Goal: Communication & Community: Answer question/provide support

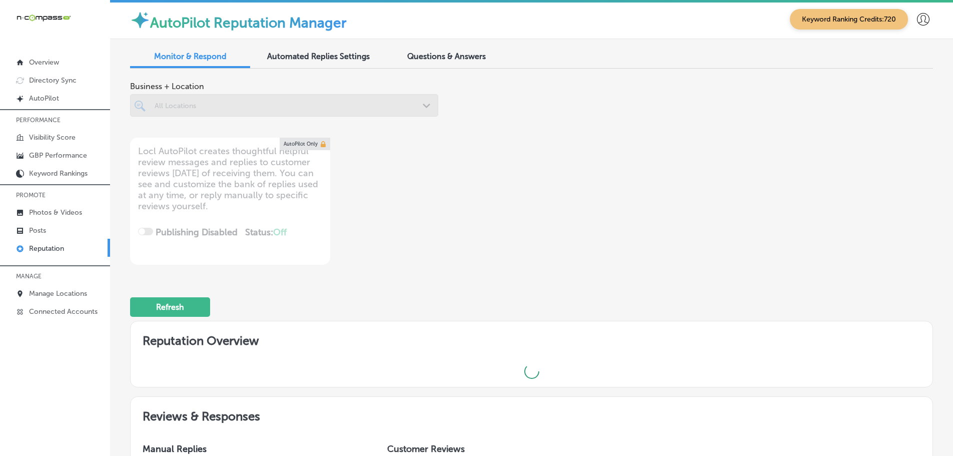
scroll to position [3, 0]
type textarea "x"
click at [465, 51] on div "Questions & Answers" at bounding box center [446, 58] width 120 height 22
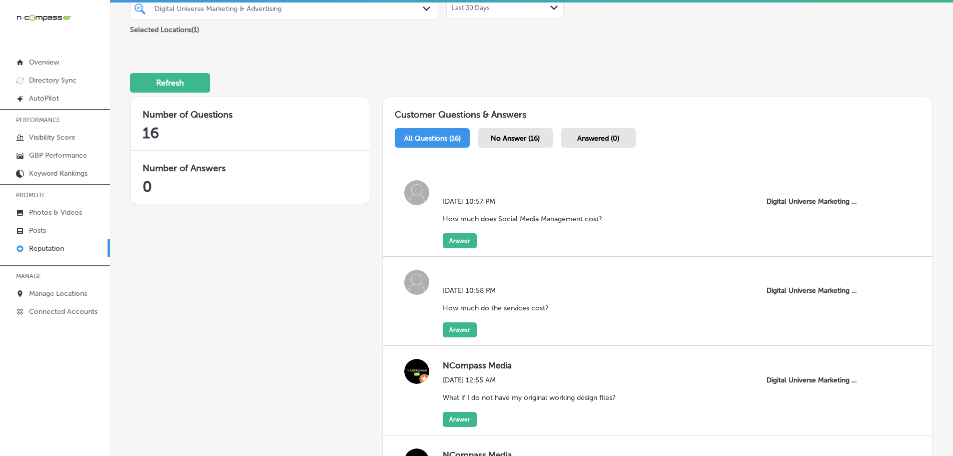
scroll to position [43, 0]
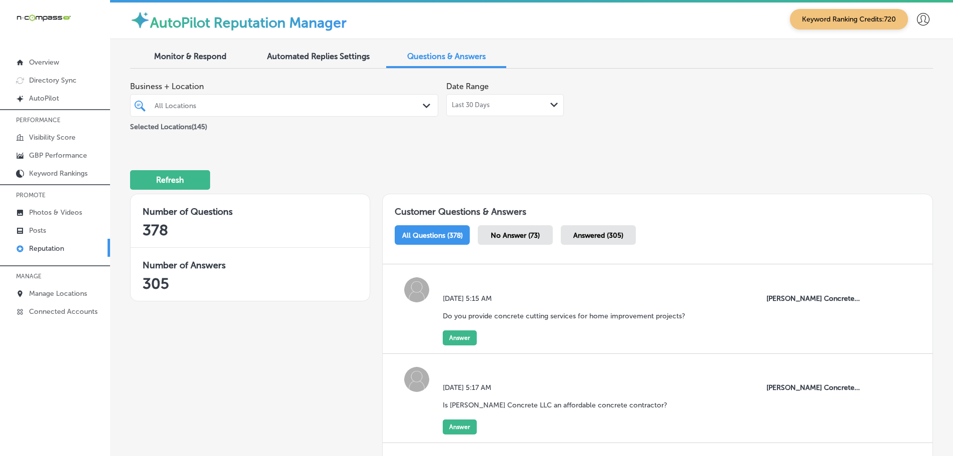
click at [417, 104] on div "All Locations Path Created with Sketch." at bounding box center [284, 106] width 307 height 16
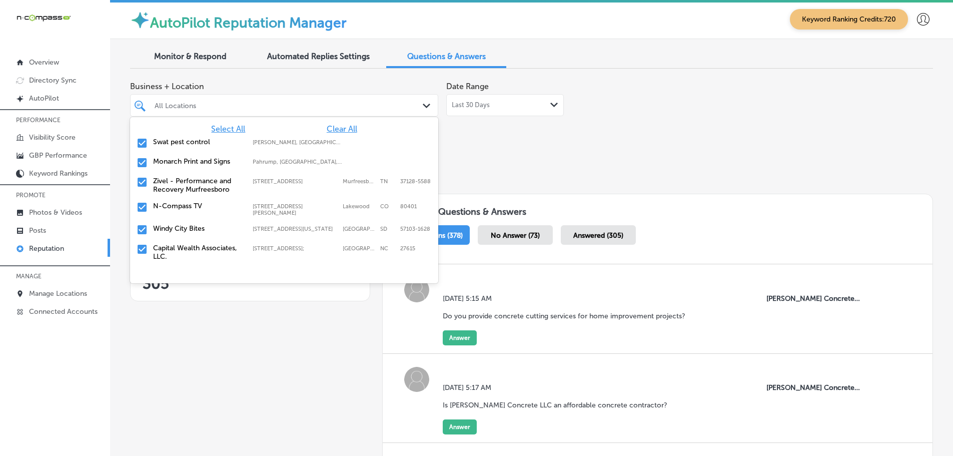
click at [334, 129] on span "Clear All" at bounding box center [342, 129] width 31 height 10
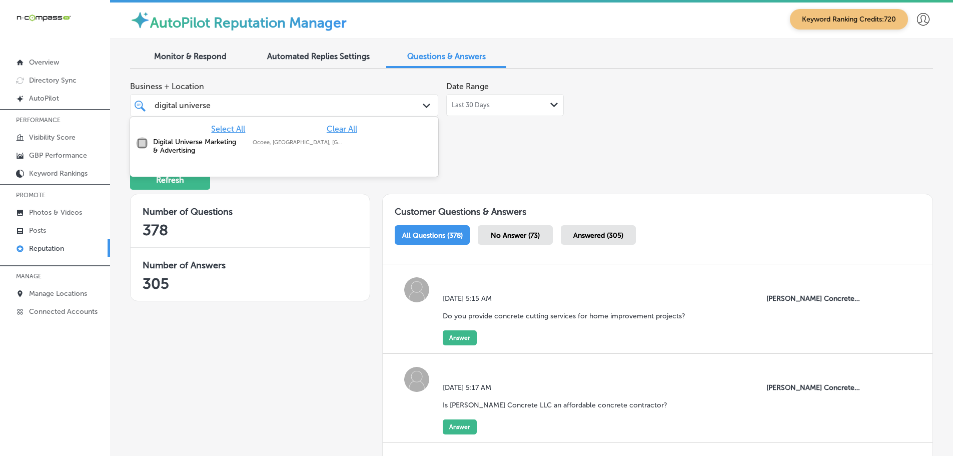
click at [147, 140] on input "checkbox" at bounding box center [142, 143] width 12 height 12
type input "digital universe"
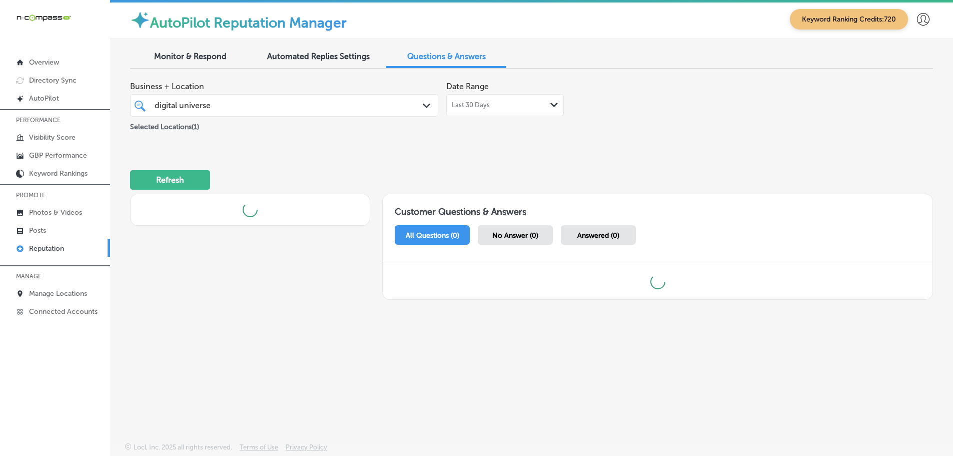
click at [481, 144] on div "Business + Location digital universe digital universe Path Created with Sketch.…" at bounding box center [531, 193] width 803 height 232
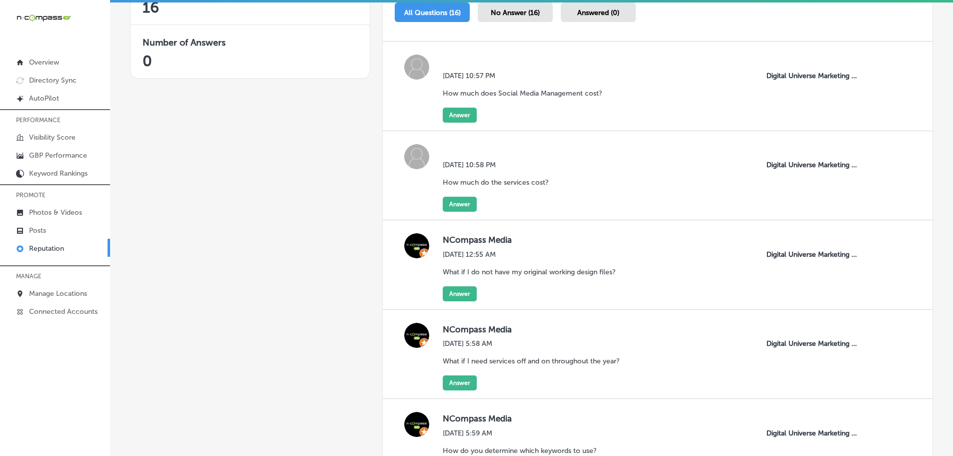
scroll to position [200, 0]
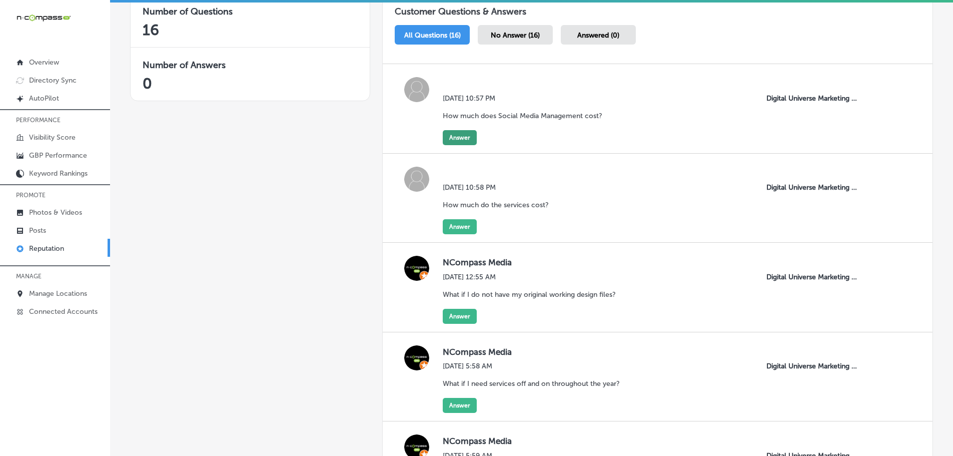
click at [459, 136] on button "Answer" at bounding box center [460, 137] width 34 height 15
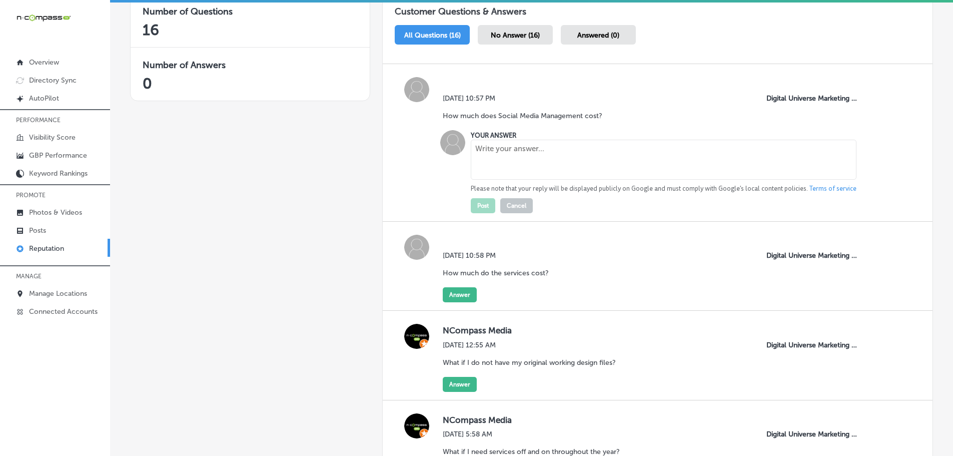
click at [480, 151] on textarea at bounding box center [664, 160] width 386 height 40
paste textarea "The cost varies depending on a business's specific needs, goals, and the projec…"
type textarea "The cost varies depending on a business's specific needs, goals, and the projec…"
click at [483, 204] on button "Post" at bounding box center [483, 205] width 25 height 15
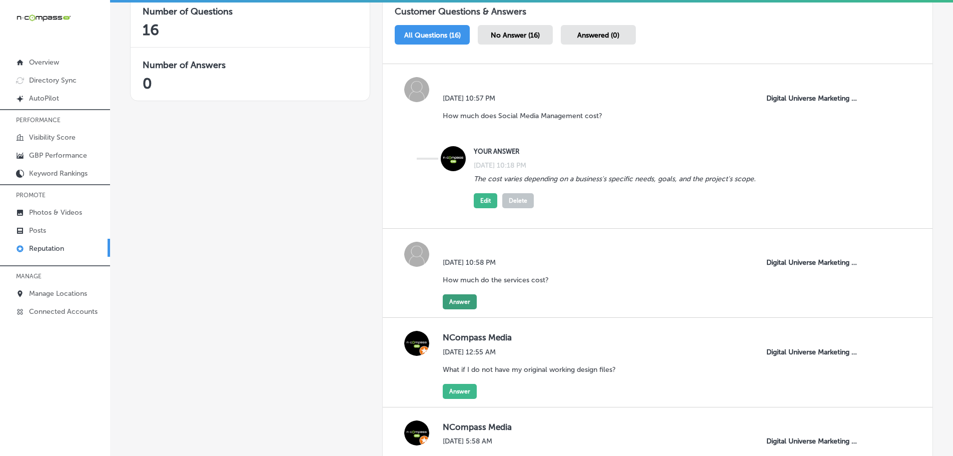
click at [443, 299] on button "Answer" at bounding box center [460, 301] width 34 height 15
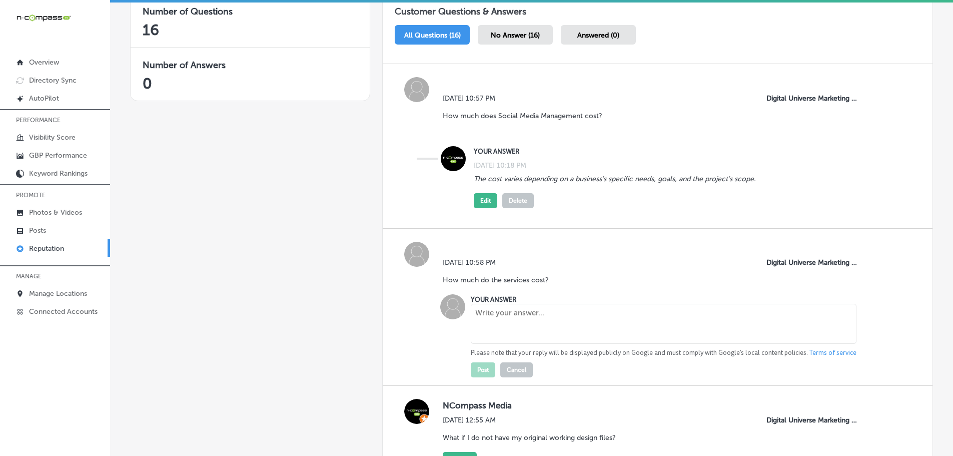
click at [495, 313] on textarea at bounding box center [664, 324] width 386 height 40
paste textarea "Costs may fluctuate based on the required service and the extent of the project…"
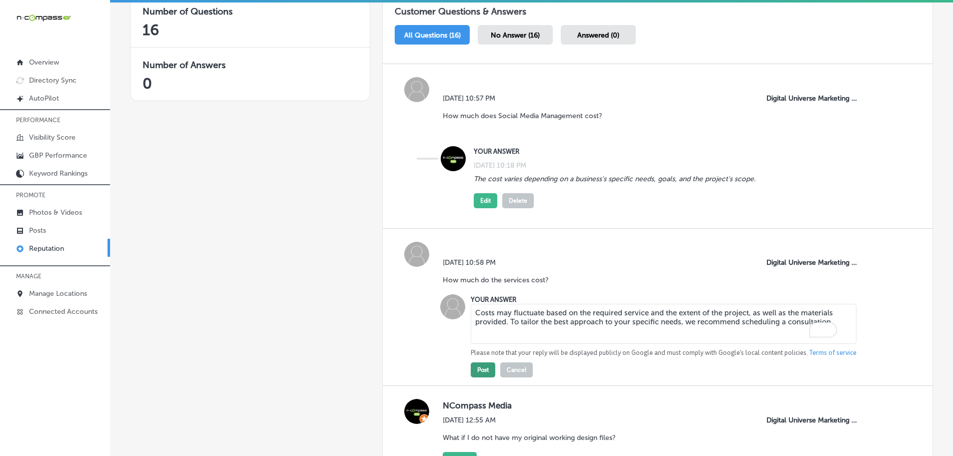
type textarea "Costs may fluctuate based on the required service and the extent of the project…"
click at [480, 373] on button "Post" at bounding box center [483, 369] width 25 height 15
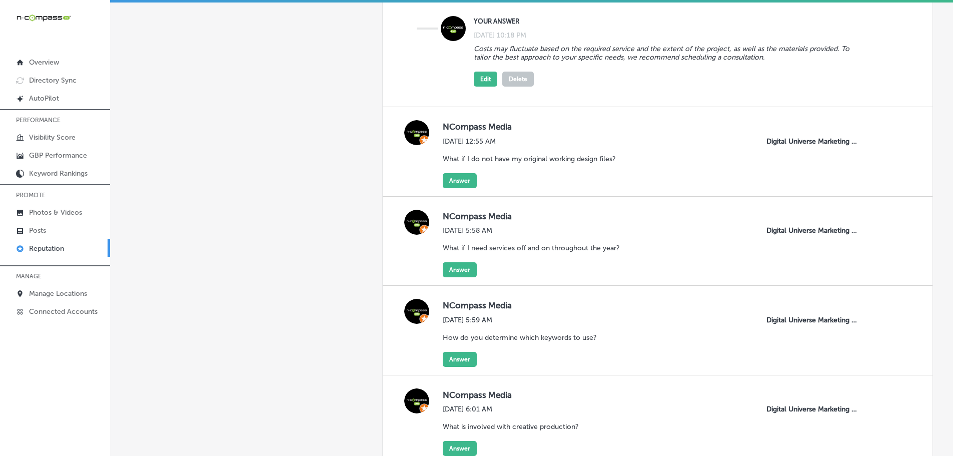
scroll to position [550, 0]
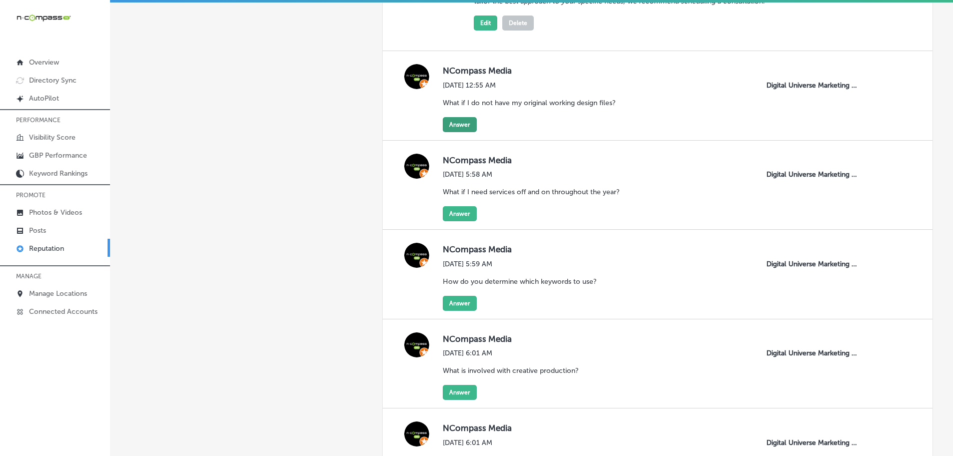
click at [454, 121] on button "Answer" at bounding box center [460, 124] width 34 height 15
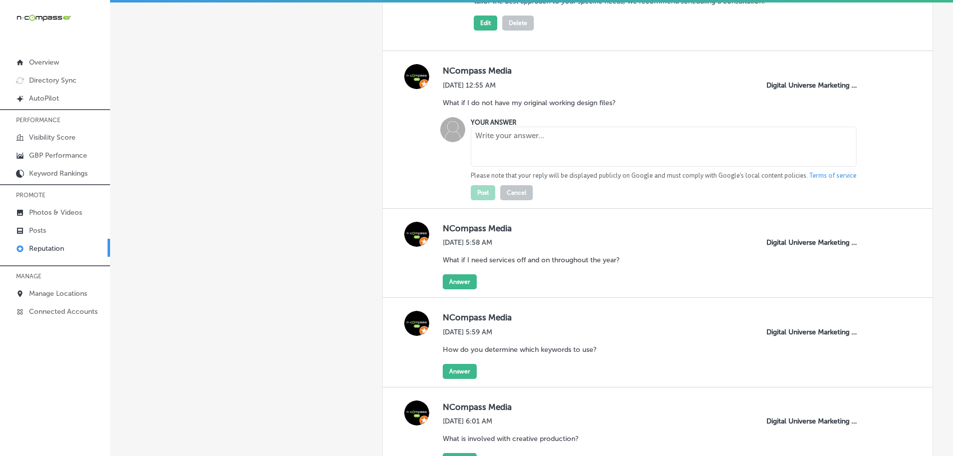
click at [502, 148] on textarea at bounding box center [664, 147] width 386 height 40
paste textarea "If you do not have the file, no worries. We can still proceed with the project;…"
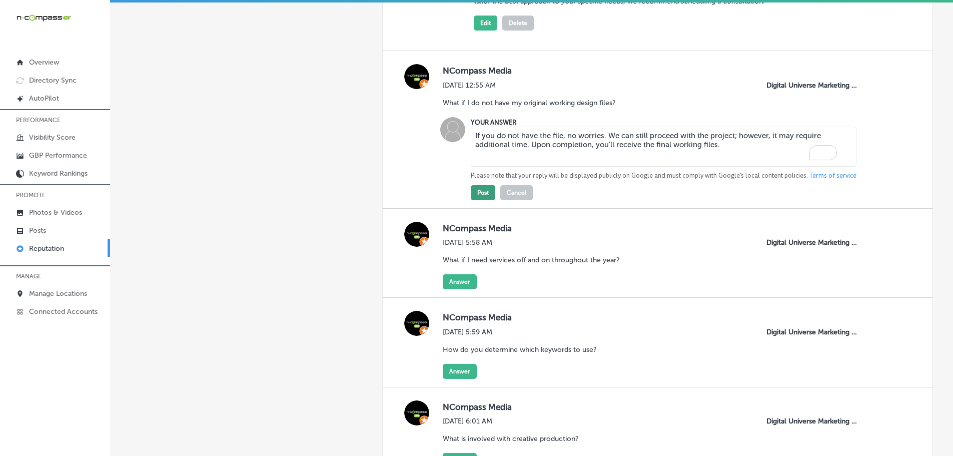
type textarea "If you do not have the file, no worries. We can still proceed with the project;…"
click at [480, 194] on button "Post" at bounding box center [483, 192] width 25 height 15
click at [483, 198] on button "Post" at bounding box center [483, 192] width 25 height 15
click at [451, 291] on div "NCompass Media Wed, Sep 10, 2025 5:58 AM What if I need services off and on thr…" at bounding box center [658, 254] width 550 height 90
click at [456, 283] on button "Answer" at bounding box center [460, 281] width 34 height 15
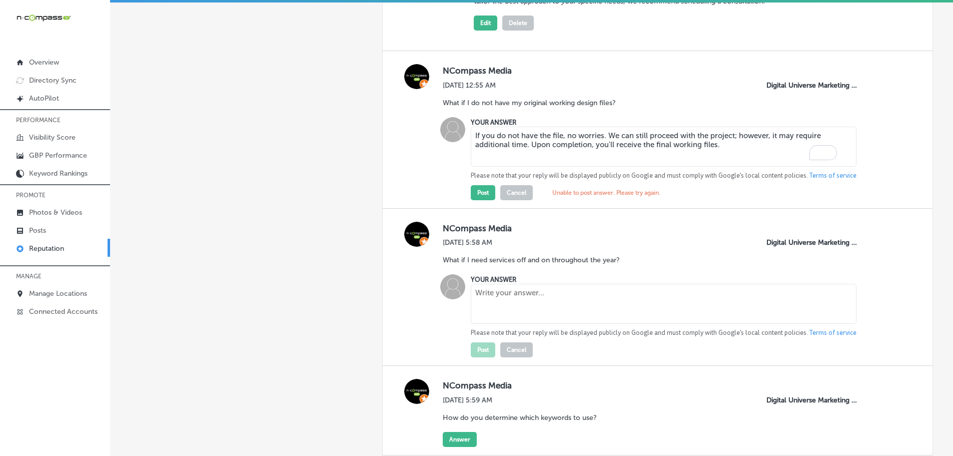
click at [496, 294] on textarea at bounding box center [664, 304] width 386 height 40
paste textarea "We offer design services year-round. From holiday graphics to seasonal menus, w…"
type textarea "We offer design services year-round. From holiday graphics to seasonal menus, w…"
click at [482, 350] on button "Post" at bounding box center [483, 349] width 25 height 15
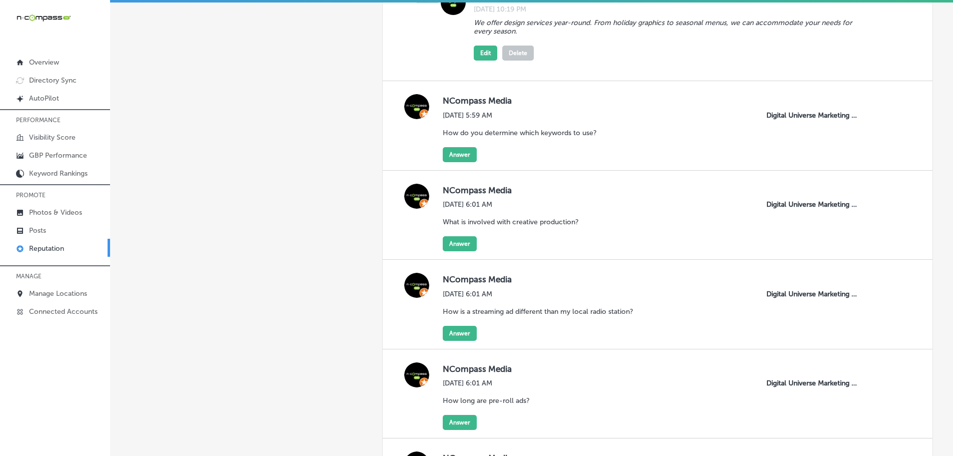
scroll to position [900, 0]
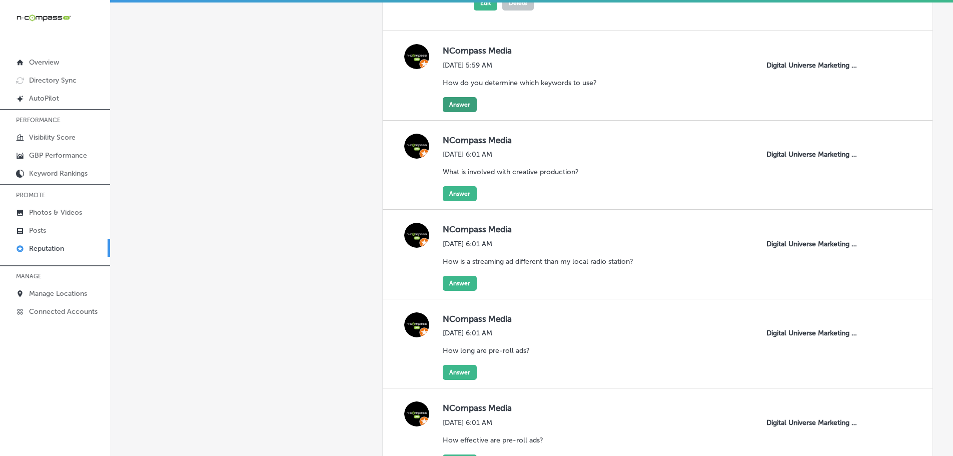
click at [462, 104] on button "Answer" at bounding box center [460, 104] width 34 height 15
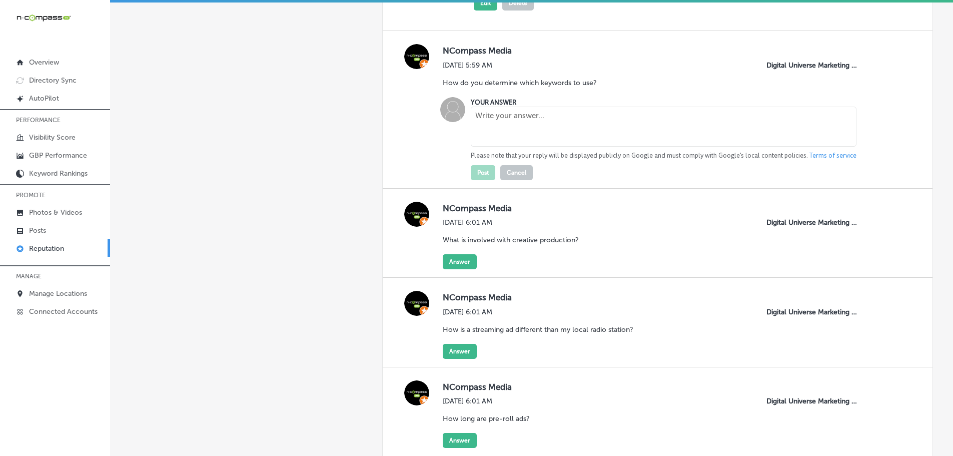
click at [488, 130] on textarea at bounding box center [664, 127] width 386 height 40
paste textarea "They use tools to identify effective keywords by assessing factors such as sear…"
type textarea "They use tools to identify effective keywords by assessing factors such as sear…"
click at [484, 170] on button "Post" at bounding box center [483, 172] width 25 height 15
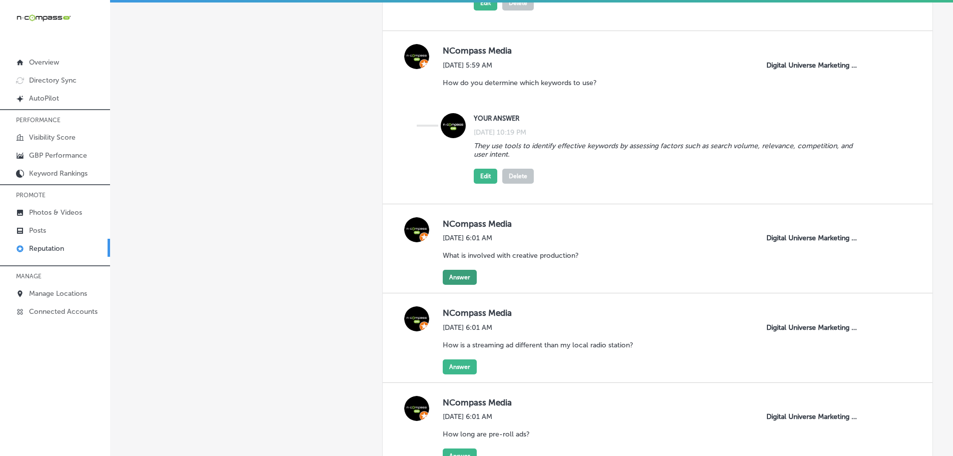
click at [459, 277] on button "Answer" at bounding box center [460, 277] width 34 height 15
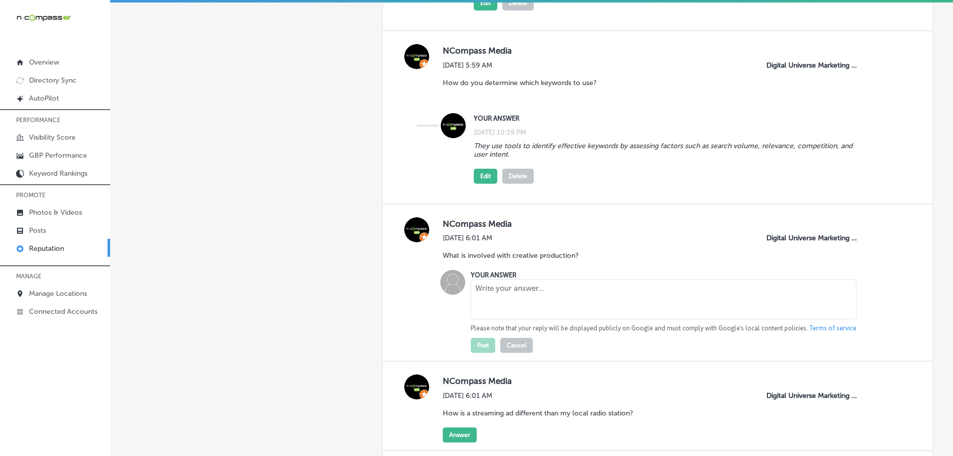
click at [492, 289] on textarea at bounding box center [664, 299] width 386 height 40
paste textarea "All aspects of creative production are handled for you after a consultation to …"
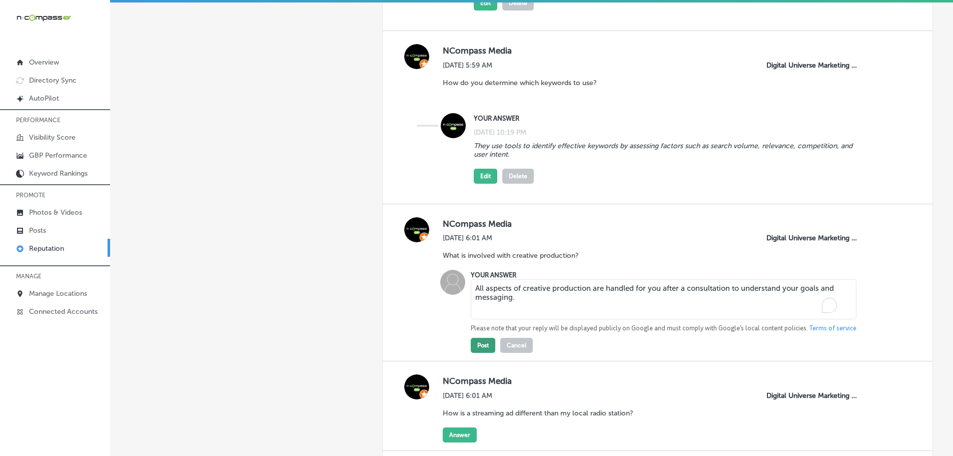
type textarea "All aspects of creative production are handled for you after a consultation to …"
click at [484, 346] on button "Post" at bounding box center [483, 345] width 25 height 15
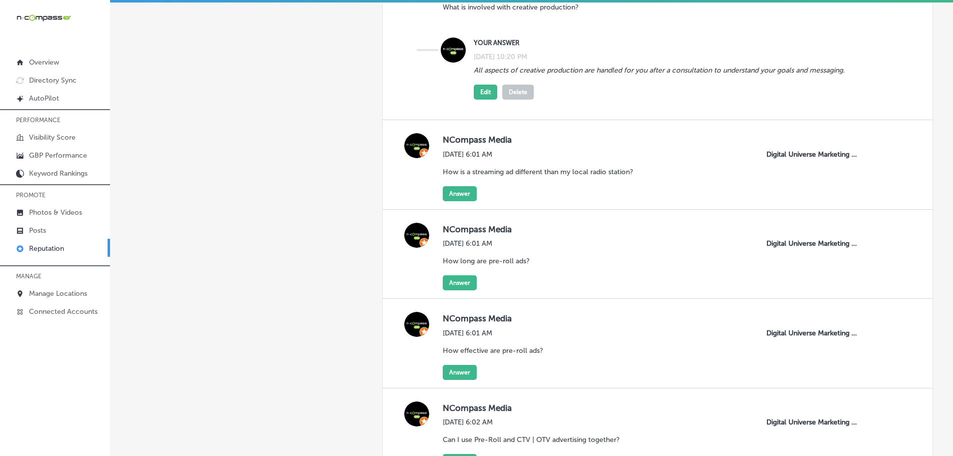
scroll to position [1151, 0]
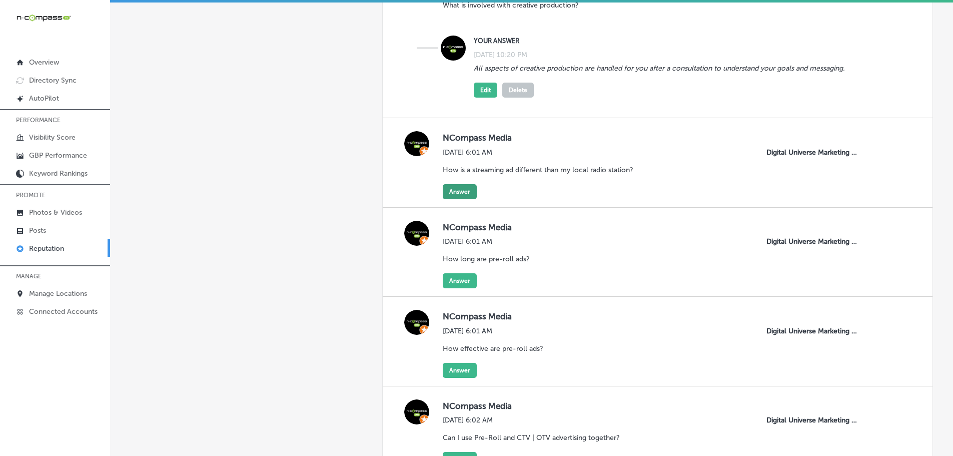
click at [455, 194] on button "Answer" at bounding box center [460, 191] width 34 height 15
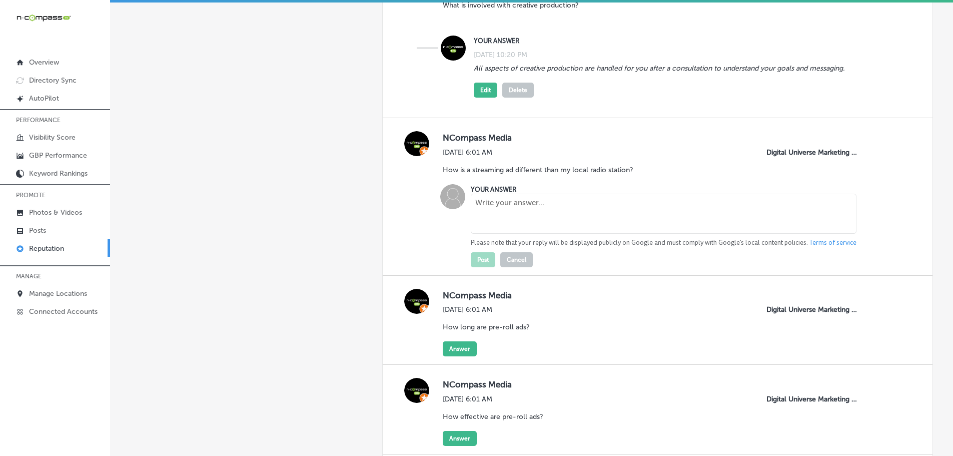
click at [499, 215] on textarea at bounding box center [664, 214] width 386 height 40
paste textarea "It differs from local radio ads because it uses automation, data-driven targeti…"
type textarea "It differs from local radio ads because it uses automation, data-driven targeti…"
click at [483, 255] on button "Post" at bounding box center [483, 259] width 25 height 15
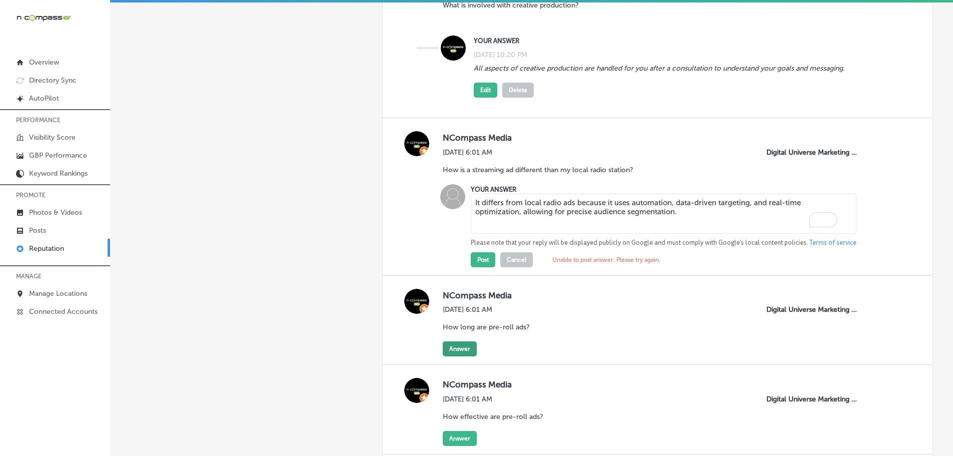
click at [457, 351] on button "Answer" at bounding box center [460, 348] width 34 height 15
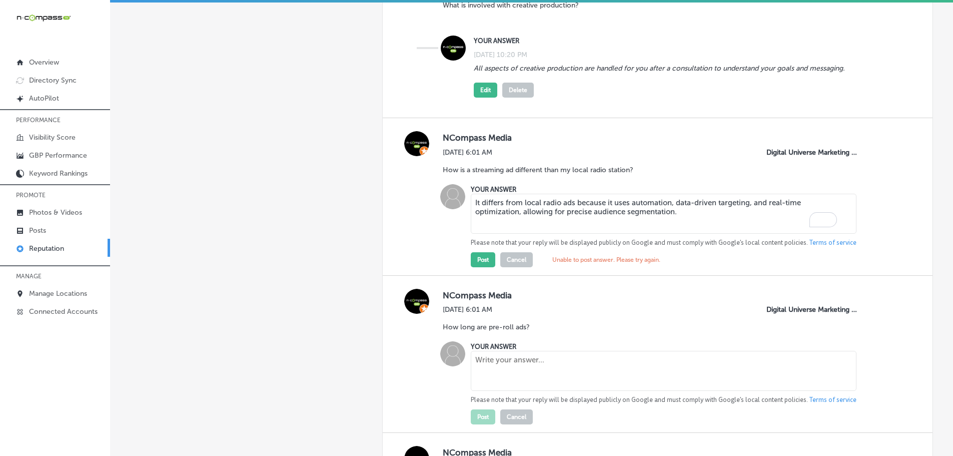
click at [500, 363] on textarea at bounding box center [664, 371] width 386 height 40
paste textarea "Pre-roll ads are either 15 or 30 seconds long."
type textarea "Pre-roll ads are either 15 or 30 seconds long."
click at [480, 416] on button "Post" at bounding box center [483, 416] width 25 height 15
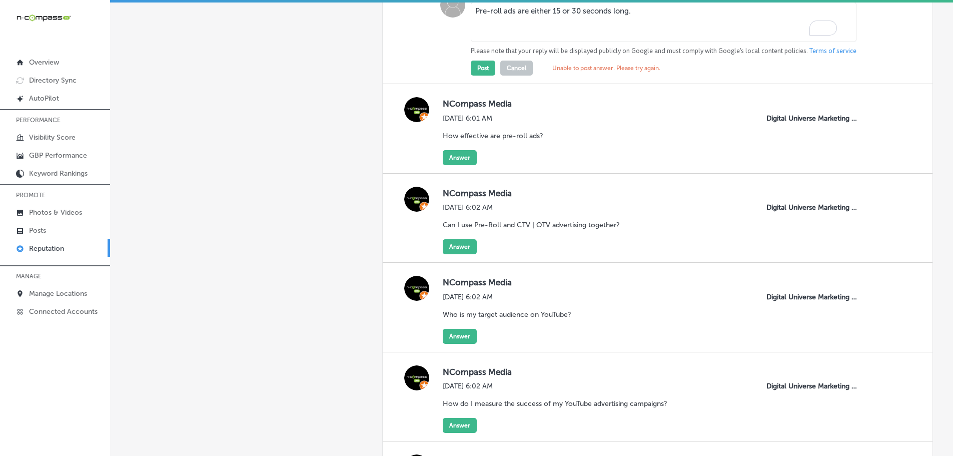
scroll to position [1501, 0]
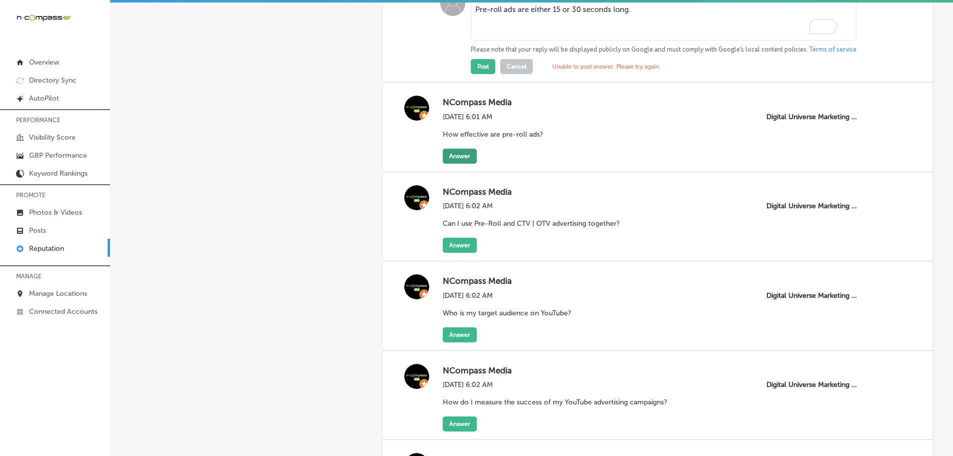
click at [461, 154] on button "Answer" at bounding box center [460, 156] width 34 height 15
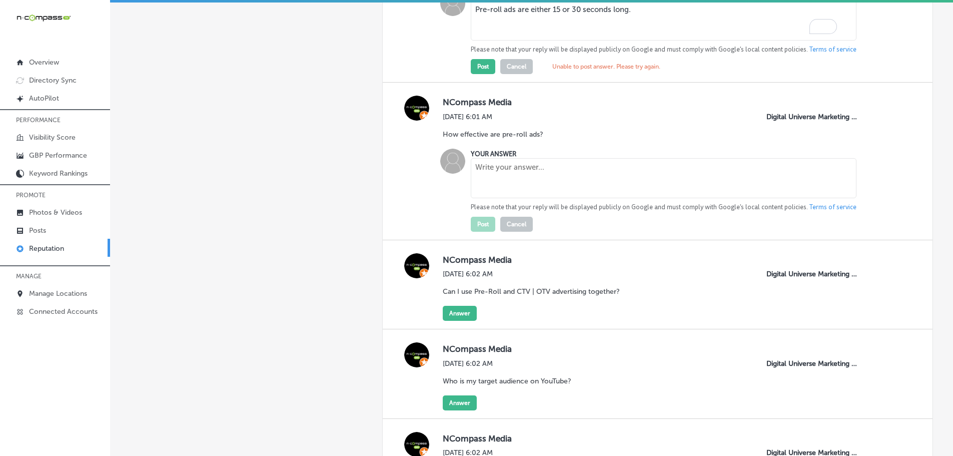
click at [497, 174] on textarea at bounding box center [664, 178] width 386 height 40
paste textarea "They are one of the most effective forms of digital advertising."
type textarea "They are one of the most effective forms of digital advertising."
click at [478, 227] on button "Post" at bounding box center [483, 224] width 25 height 15
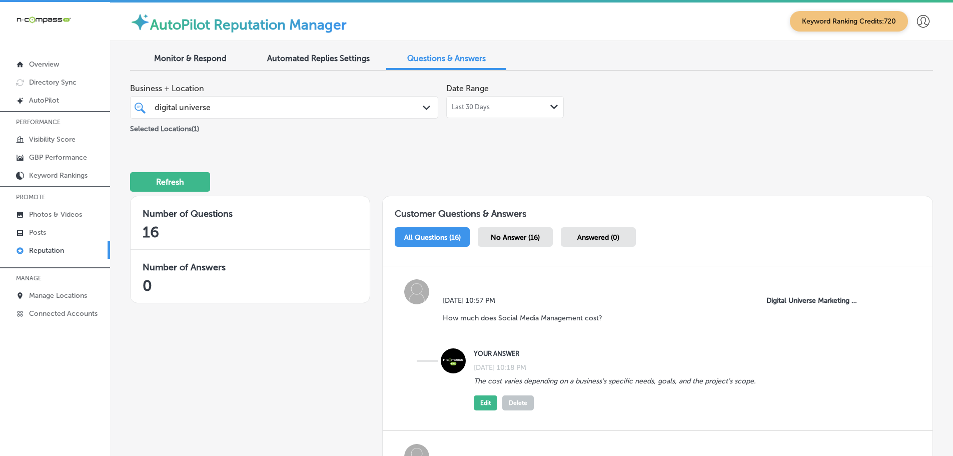
scroll to position [0, 0]
click at [206, 62] on span "Monitor & Respond" at bounding box center [190, 59] width 73 height 10
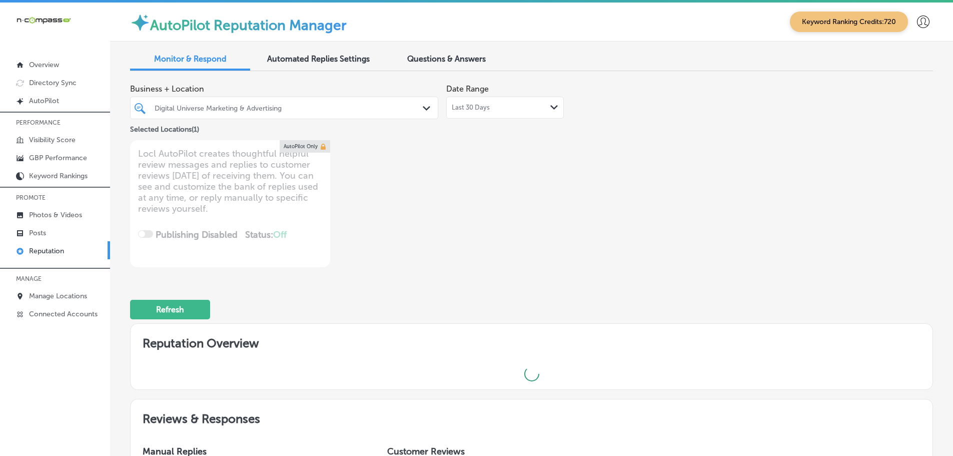
click at [525, 104] on div "Last 30 Days Path Created with Sketch." at bounding box center [505, 108] width 107 height 8
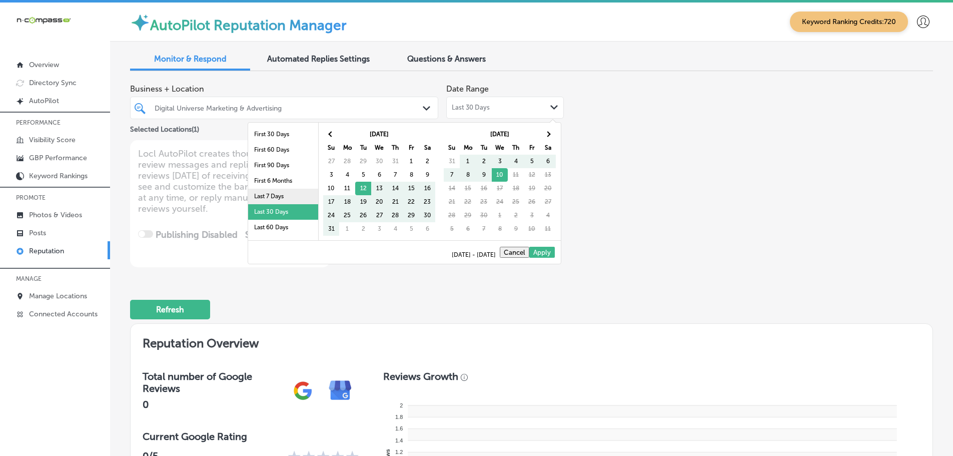
click at [269, 195] on li "Last 7 Days" at bounding box center [283, 197] width 70 height 16
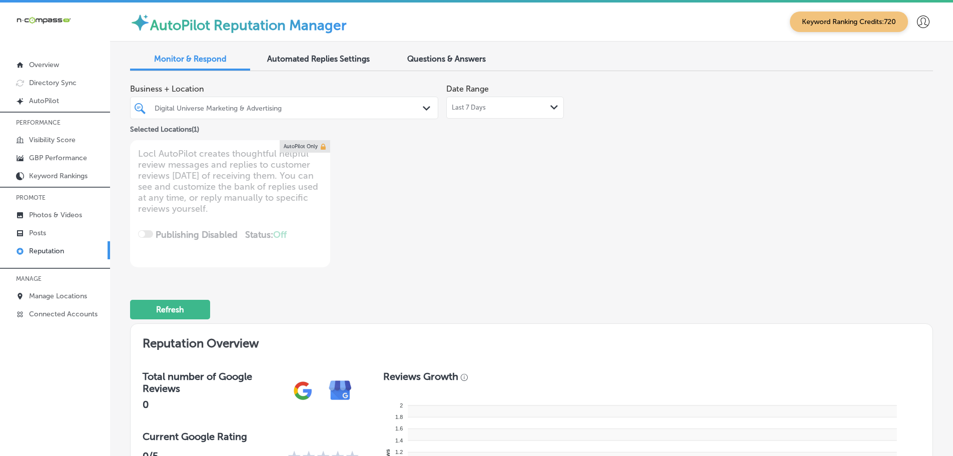
click at [419, 107] on div "Digital Universe Marketing & Advertising Path Created with Sketch." at bounding box center [284, 108] width 307 height 16
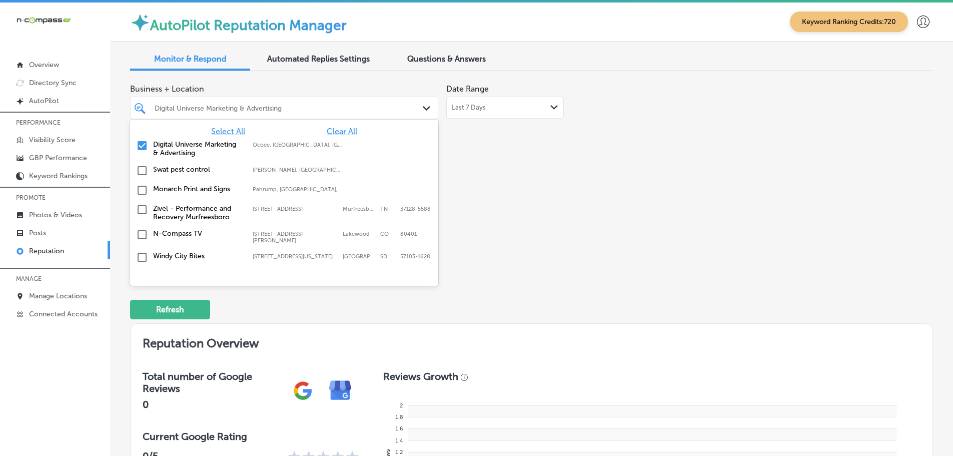
click at [224, 131] on span "Select All" at bounding box center [228, 132] width 34 height 10
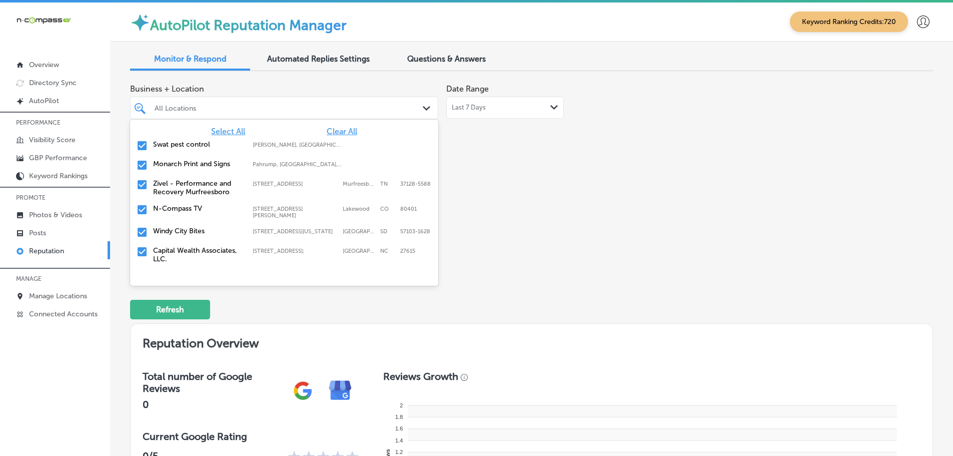
click at [557, 200] on div "Business + Location option [STREET_ADDRESS]. 146 results available. Use Up and …" at bounding box center [371, 173] width 482 height 188
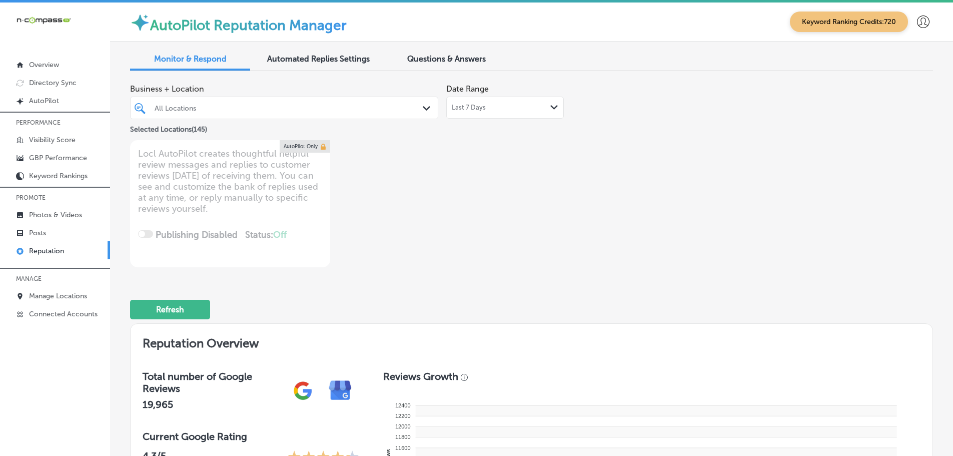
type textarea "x"
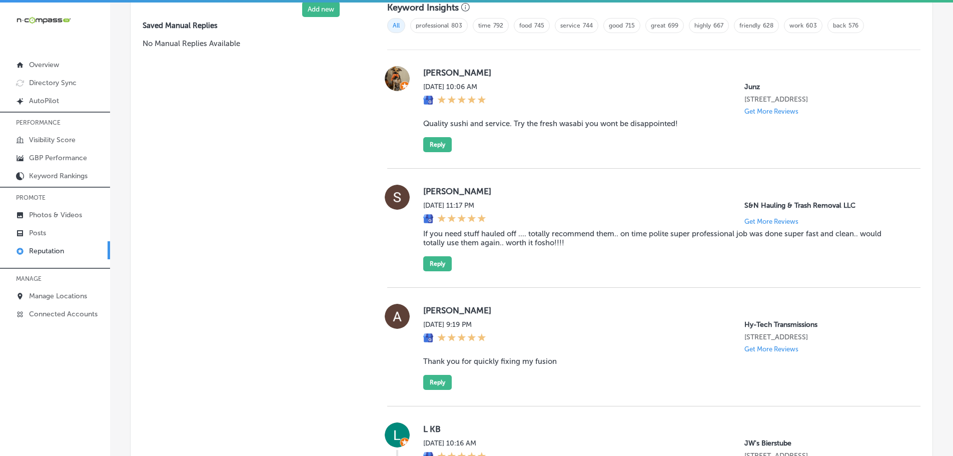
scroll to position [700, 0]
drag, startPoint x: 414, startPoint y: 127, endPoint x: 679, endPoint y: 132, distance: 265.7
click at [679, 132] on div "[PERSON_NAME] [DATE] 10:06 AM Junz [STREET_ADDRESS] Get More Reviews Quality su…" at bounding box center [653, 109] width 533 height 86
copy blockquote "Quality sushi and service. Try the fresh wasabi you wont be disappointed!"
click at [438, 147] on button "Reply" at bounding box center [437, 144] width 29 height 15
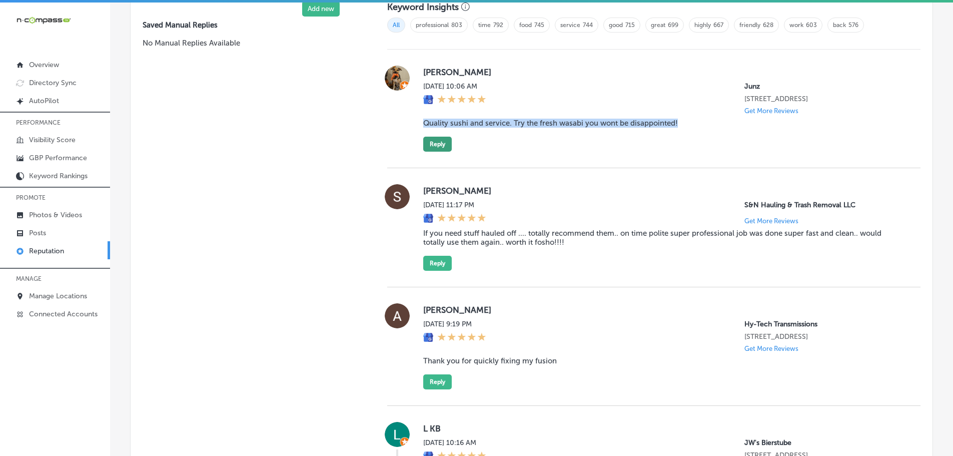
scroll to position [699, 0]
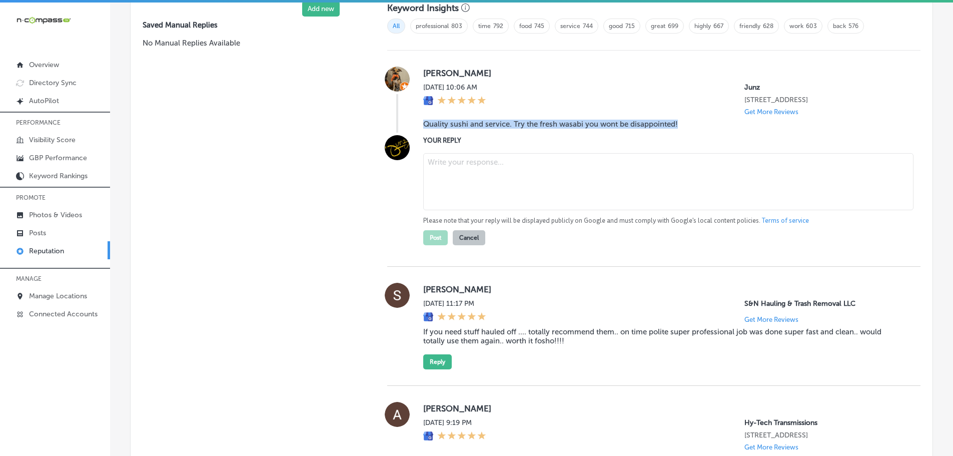
click at [461, 178] on textarea at bounding box center [668, 181] width 490 height 57
paste textarea "Thank you so much for your kind words! We’re so glad you enjoyed the quality su…"
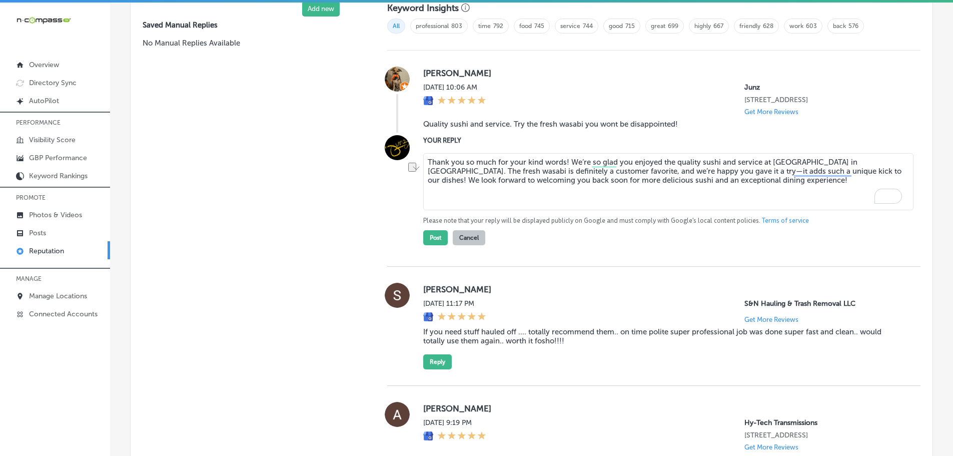
drag, startPoint x: 508, startPoint y: 170, endPoint x: 563, endPoint y: 171, distance: 55.5
click at [563, 171] on textarea "Thank you so much for your kind words! We’re so glad you enjoyed the quality su…" at bounding box center [668, 181] width 490 height 57
type textarea "Thank you so much for the great feedback, [PERSON_NAME]! We’re so glad you enjo…"
click at [426, 245] on button "Post" at bounding box center [435, 237] width 25 height 15
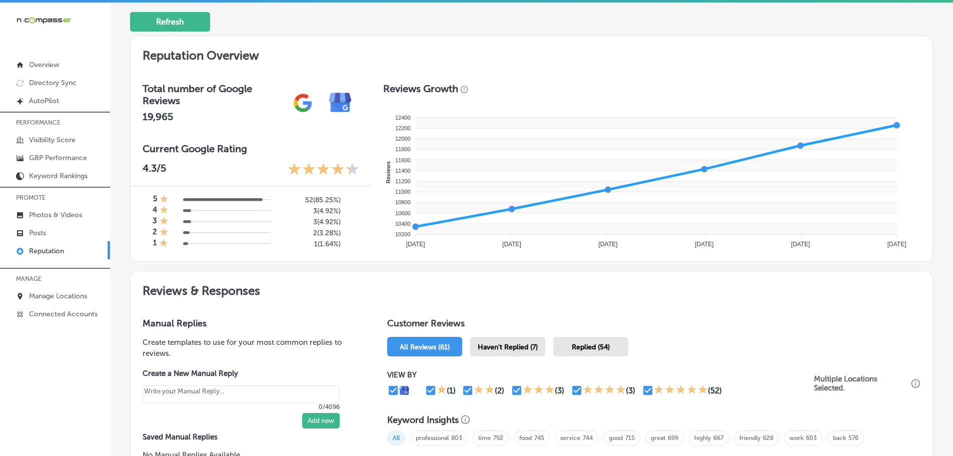
scroll to position [300, 0]
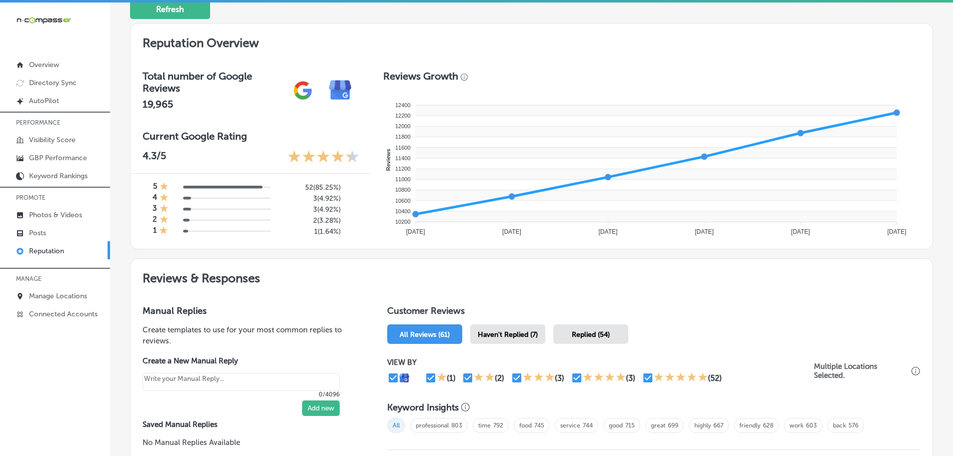
click at [521, 336] on span "Haven't Replied (7)" at bounding box center [508, 334] width 60 height 9
type textarea "x"
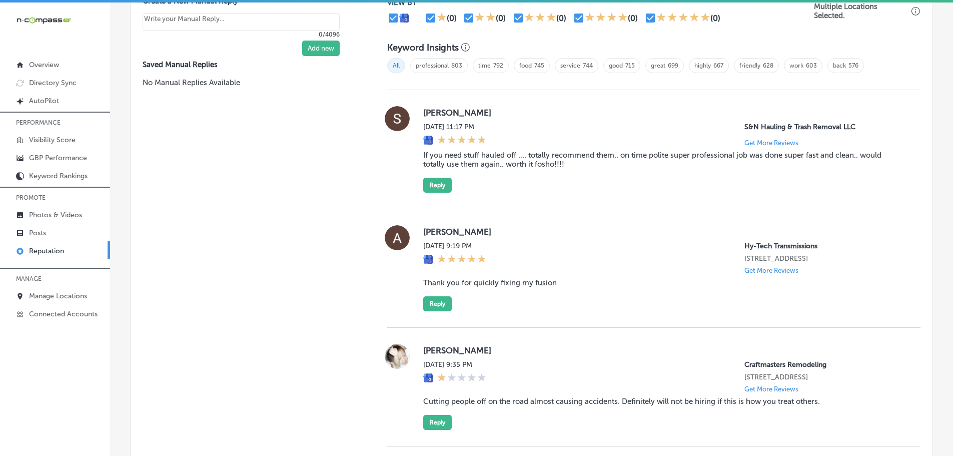
scroll to position [700, 0]
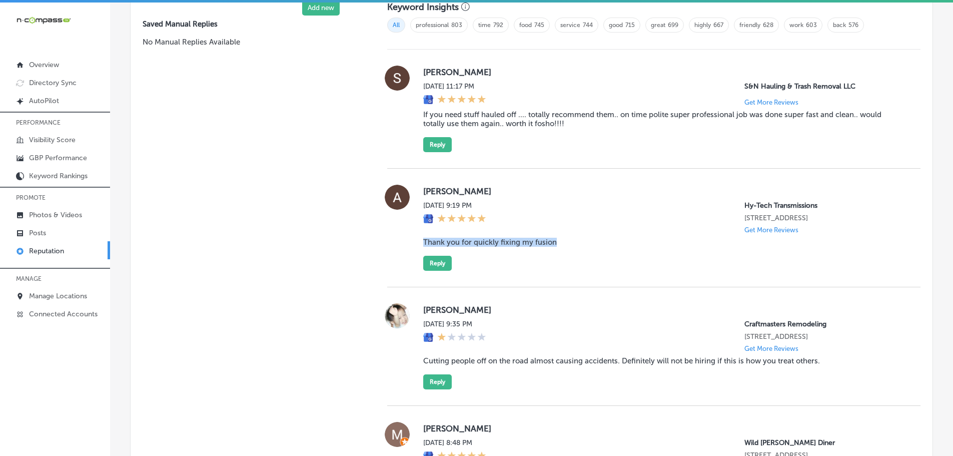
drag, startPoint x: 419, startPoint y: 243, endPoint x: 563, endPoint y: 244, distance: 143.6
click at [563, 244] on div "[PERSON_NAME] [DATE] 9:19 PM Hy-Tech Transmissions [STREET_ADDRESS] Get More Re…" at bounding box center [653, 228] width 533 height 86
copy blockquote "Thank you for quickly fixing my fusion"
click at [438, 264] on button "Reply" at bounding box center [437, 263] width 29 height 15
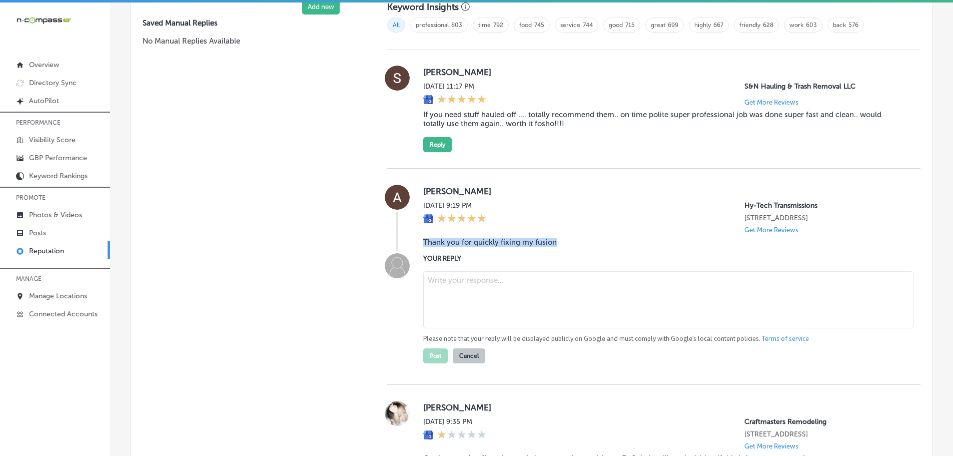
scroll to position [699, 0]
click at [461, 286] on textarea at bounding box center [668, 300] width 490 height 57
paste textarea "Thank you for your kind review! At Hy-Tech Transmissions, we’re glad to hear th…"
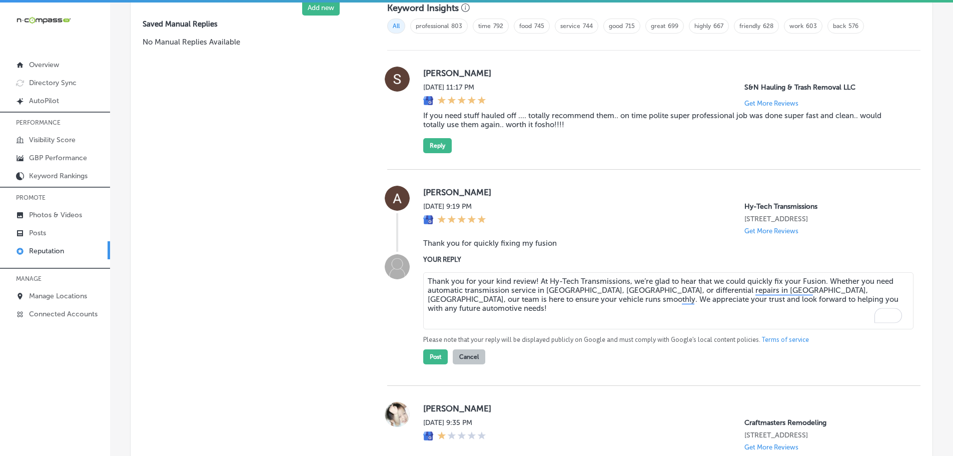
click at [533, 282] on textarea "Thank you for your kind review! At Hy-Tech Transmissions, we’re glad to hear th…" at bounding box center [668, 300] width 490 height 57
drag, startPoint x: 553, startPoint y: 290, endPoint x: 659, endPoint y: 290, distance: 106.1
click at [657, 291] on textarea "Thank you for your kind review, [PERSON_NAME]! At Hy-Tech Transmissions, we’re …" at bounding box center [668, 300] width 490 height 57
drag, startPoint x: 606, startPoint y: 290, endPoint x: 557, endPoint y: 291, distance: 49.0
click at [604, 290] on textarea "Thank you for your kind review, [PERSON_NAME]! At Hy-Tech Transmissions, we’re …" at bounding box center [668, 300] width 490 height 57
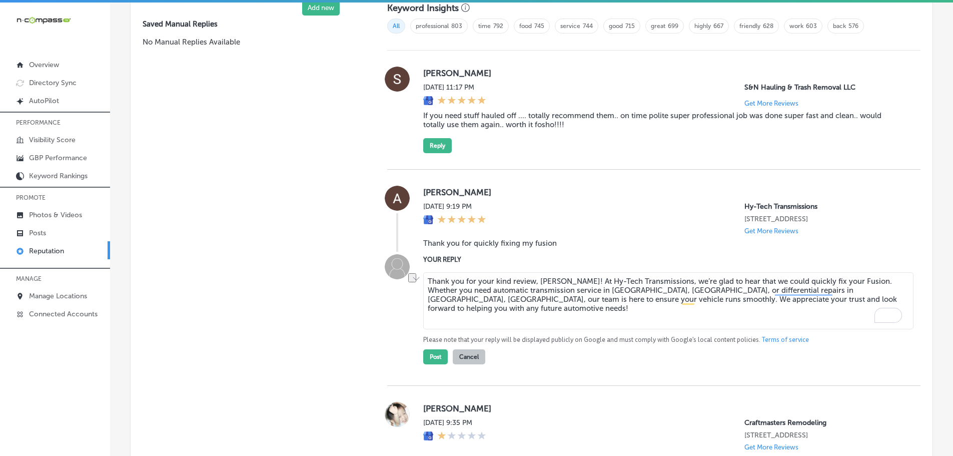
click at [557, 289] on textarea "Thank you for your kind review, [PERSON_NAME]! At Hy-Tech Transmissions, we’re …" at bounding box center [668, 300] width 490 height 57
click at [554, 290] on textarea "Thank you for your kind review, [PERSON_NAME]! At Hy-Tech Transmissions, we’re …" at bounding box center [668, 300] width 490 height 57
drag, startPoint x: 554, startPoint y: 290, endPoint x: 608, endPoint y: 293, distance: 54.1
click at [608, 293] on textarea "Thank you for your kind review, [PERSON_NAME]! At Hy-Tech Transmissions, we’re …" at bounding box center [668, 300] width 490 height 57
drag, startPoint x: 628, startPoint y: 290, endPoint x: 676, endPoint y: 290, distance: 48.0
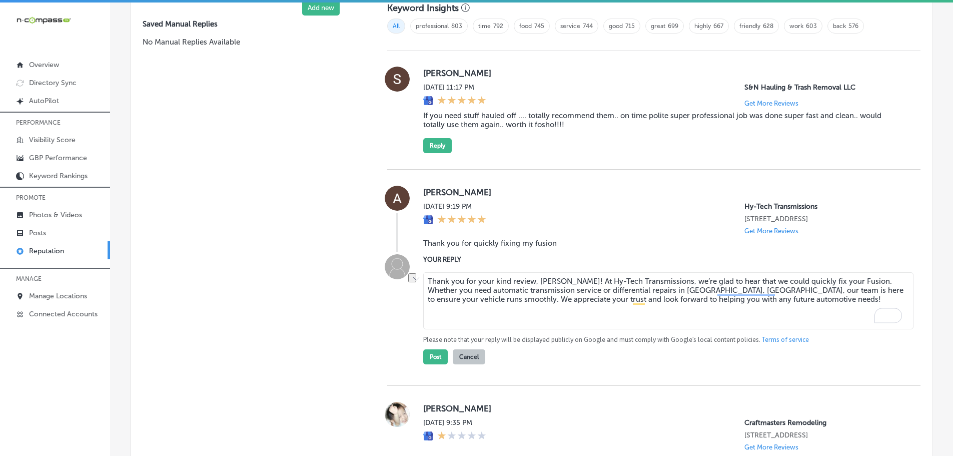
click at [676, 290] on textarea "Thank you for your kind review, [PERSON_NAME]! At Hy-Tech Transmissions, we’re …" at bounding box center [668, 300] width 490 height 57
type textarea "Thank you for your kind review, [PERSON_NAME]! At Hy-Tech Transmissions, we’re …"
click at [428, 358] on button "Post" at bounding box center [435, 356] width 25 height 15
type textarea "x"
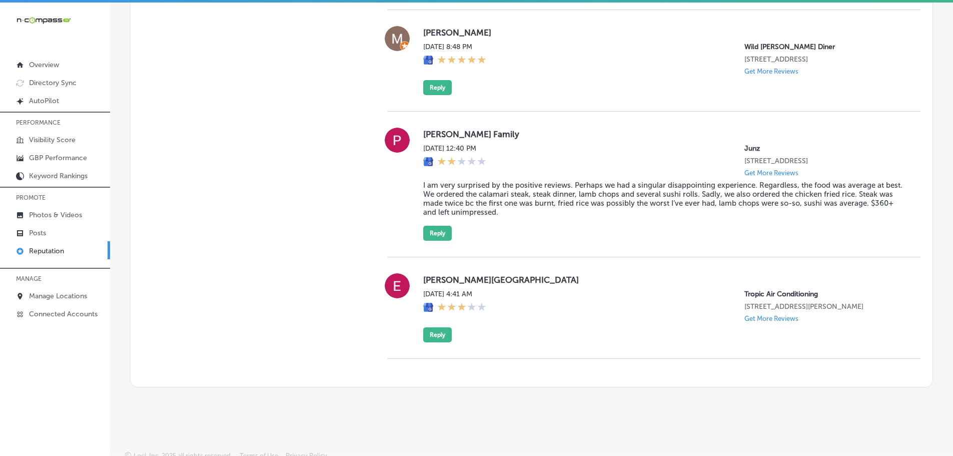
scroll to position [999, 0]
